Goal: Task Accomplishment & Management: Manage account settings

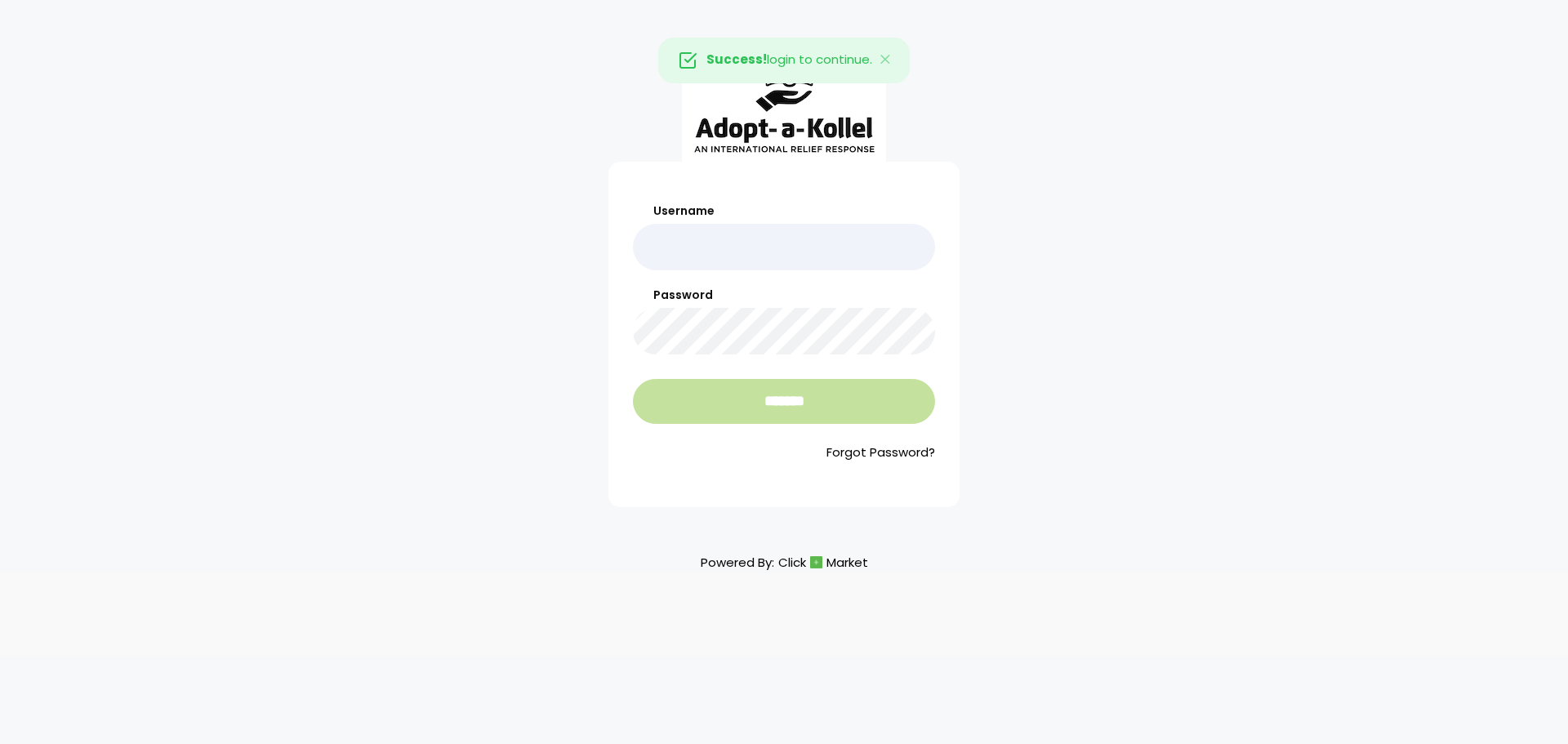
type input "**********"
click at [708, 400] on input "*******" at bounding box center [784, 401] width 302 height 45
